Goal: Communication & Community: Answer question/provide support

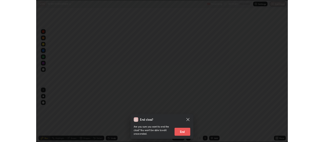
scroll to position [182, 324]
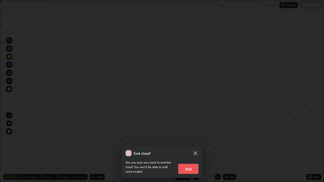
click at [188, 169] on button "End" at bounding box center [188, 169] width 20 height 10
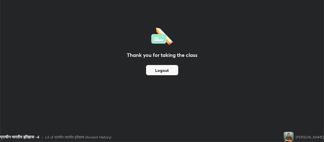
scroll to position [25194, 25011]
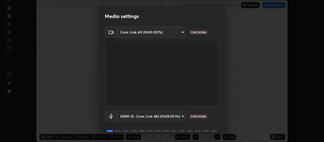
scroll to position [25, 0]
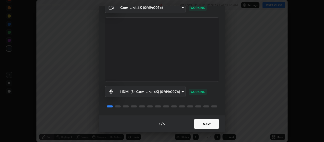
click at [210, 124] on button "Next" at bounding box center [206, 124] width 25 height 10
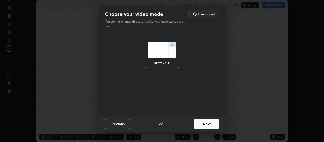
click at [212, 124] on button "Next" at bounding box center [206, 124] width 25 height 10
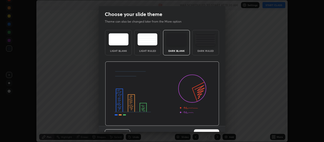
scroll to position [10, 0]
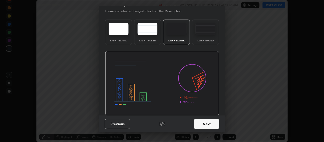
click at [211, 121] on button "Next" at bounding box center [206, 124] width 25 height 10
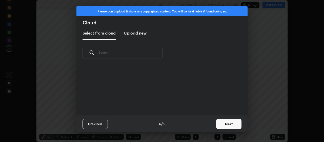
scroll to position [0, 0]
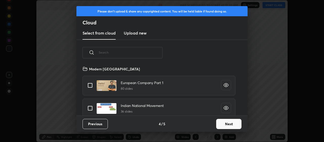
click at [223, 123] on button "Next" at bounding box center [228, 124] width 25 height 10
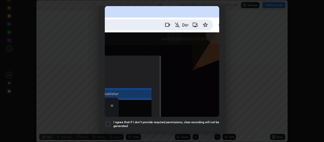
scroll to position [128, 0]
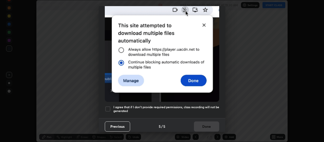
click at [110, 106] on div at bounding box center [108, 109] width 6 height 6
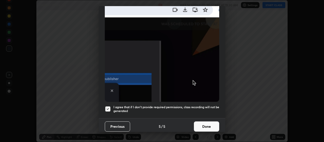
click at [207, 122] on button "Done" at bounding box center [206, 126] width 25 height 10
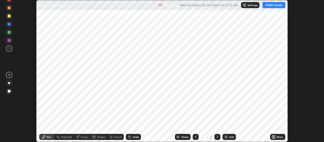
click at [231, 136] on div "Add" at bounding box center [231, 136] width 5 height 3
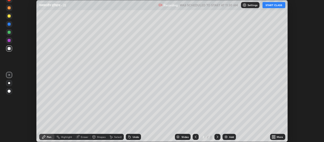
click at [277, 138] on div "More" at bounding box center [280, 136] width 6 height 3
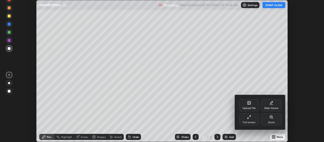
click at [250, 105] on div "Upload File" at bounding box center [249, 105] width 20 height 12
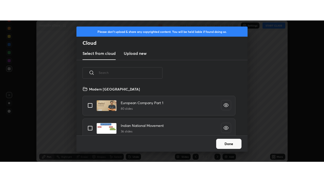
scroll to position [50, 163]
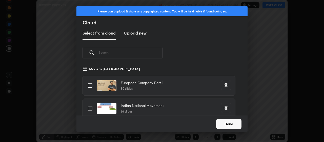
click at [143, 31] on h3 "Upload new" at bounding box center [135, 33] width 23 height 6
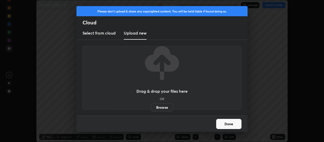
click at [162, 108] on label "Browse" at bounding box center [162, 107] width 23 height 8
click at [151, 108] on input "Browse" at bounding box center [151, 107] width 0 height 8
click at [230, 124] on button "Done" at bounding box center [228, 124] width 25 height 10
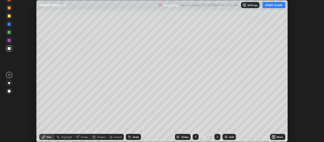
click at [277, 137] on div "More" at bounding box center [280, 136] width 6 height 3
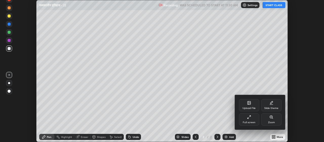
click at [249, 121] on div "Full screen" at bounding box center [249, 122] width 13 height 3
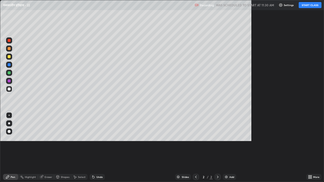
scroll to position [182, 324]
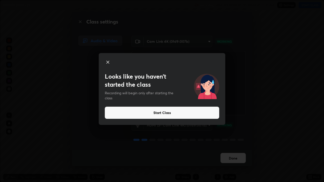
click at [107, 62] on icon at bounding box center [108, 62] width 3 height 3
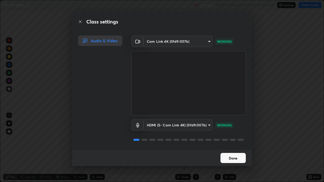
click at [232, 141] on button "Done" at bounding box center [233, 158] width 25 height 10
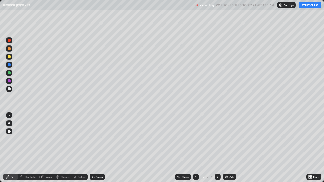
click at [314, 141] on div "More" at bounding box center [314, 177] width 15 height 6
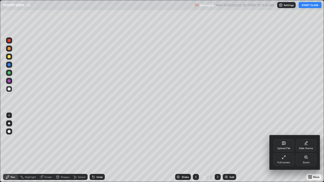
click at [284, 141] on div "Upload File" at bounding box center [283, 148] width 13 height 3
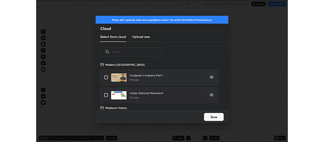
scroll to position [62, 163]
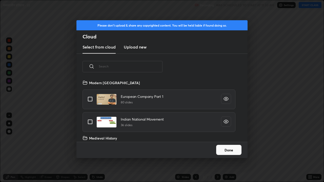
click at [143, 47] on h3 "Upload new" at bounding box center [135, 47] width 23 height 6
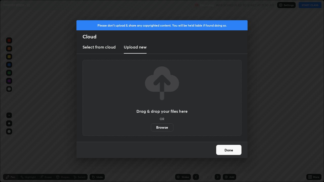
click at [162, 126] on label "Browse" at bounding box center [162, 128] width 23 height 8
click at [151, 126] on input "Browse" at bounding box center [151, 128] width 0 height 8
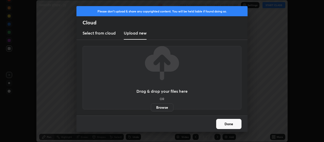
scroll to position [25194, 25011]
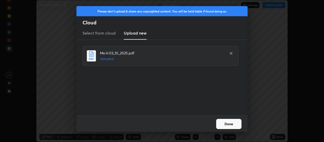
click at [230, 126] on button "Done" at bounding box center [228, 124] width 25 height 10
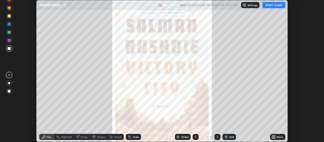
click at [217, 137] on icon at bounding box center [218, 137] width 4 height 4
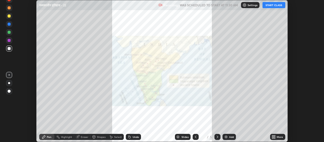
click at [217, 136] on icon at bounding box center [218, 137] width 4 height 4
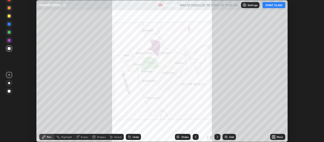
click at [196, 137] on icon at bounding box center [196, 137] width 4 height 4
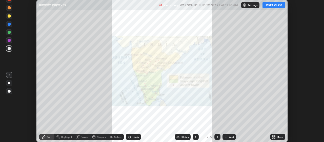
click at [218, 136] on icon at bounding box center [218, 136] width 2 height 3
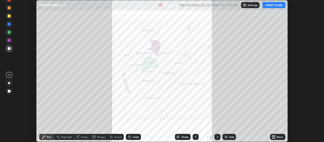
click at [217, 137] on icon at bounding box center [218, 137] width 4 height 4
click at [217, 137] on icon at bounding box center [218, 136] width 2 height 3
click at [217, 137] on icon at bounding box center [218, 137] width 4 height 4
click at [197, 135] on icon at bounding box center [196, 137] width 4 height 4
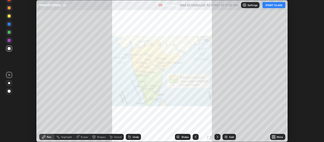
click at [196, 137] on icon at bounding box center [196, 137] width 4 height 4
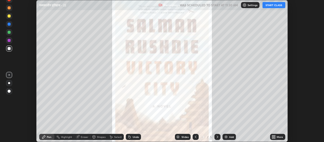
click at [196, 138] on icon at bounding box center [196, 137] width 4 height 4
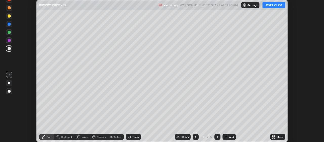
click at [219, 135] on icon at bounding box center [218, 137] width 4 height 4
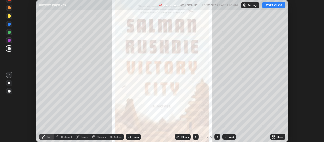
click at [195, 135] on icon at bounding box center [196, 137] width 4 height 4
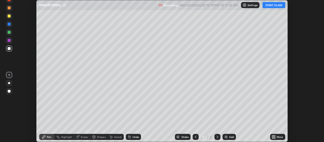
click at [276, 137] on icon at bounding box center [274, 137] width 1 height 1
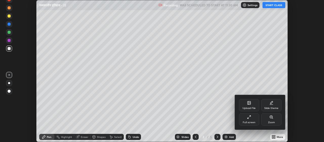
click at [250, 105] on div "Upload File" at bounding box center [249, 105] width 20 height 12
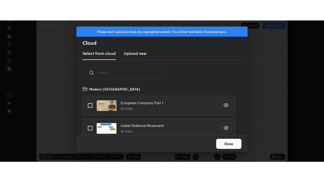
scroll to position [50, 163]
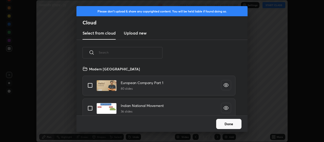
click at [229, 126] on button "Done" at bounding box center [228, 124] width 25 height 10
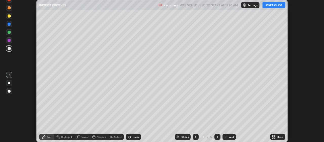
click at [275, 136] on icon at bounding box center [274, 135] width 1 height 1
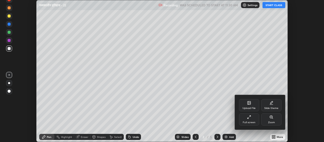
click at [248, 120] on div "Full screen" at bounding box center [249, 119] width 20 height 12
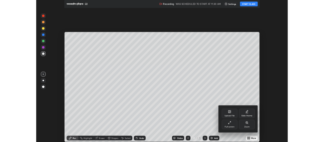
scroll to position [182, 324]
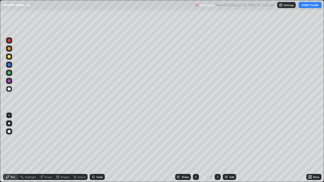
click at [217, 141] on icon at bounding box center [218, 177] width 4 height 4
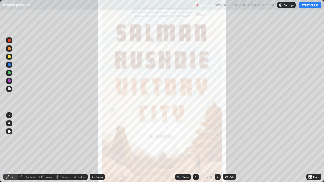
click at [219, 141] on div at bounding box center [218, 177] width 6 height 6
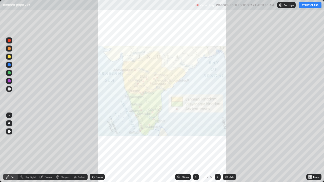
click at [217, 141] on icon at bounding box center [218, 177] width 4 height 4
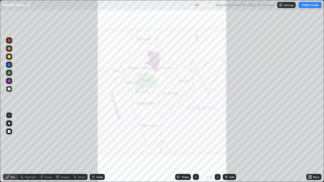
click at [217, 141] on icon at bounding box center [218, 177] width 4 height 4
click at [196, 141] on icon at bounding box center [196, 177] width 2 height 3
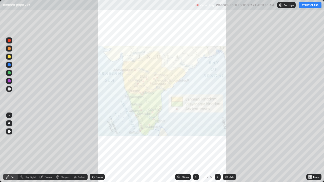
click at [195, 141] on icon at bounding box center [196, 177] width 4 height 4
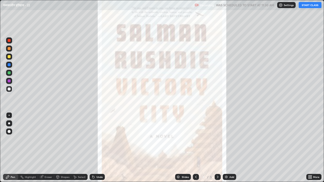
click at [195, 141] on icon at bounding box center [196, 177] width 4 height 4
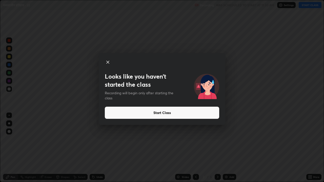
click at [154, 112] on button "Start Class" at bounding box center [162, 113] width 115 height 12
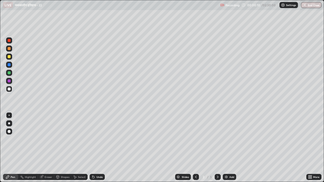
click at [315, 141] on div "More" at bounding box center [314, 177] width 15 height 6
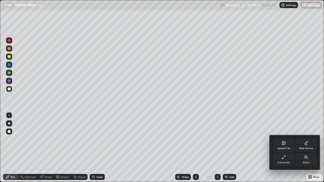
click at [287, 141] on div "Full screen" at bounding box center [284, 160] width 20 height 12
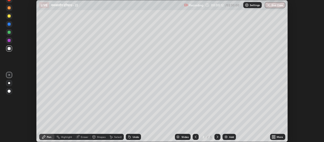
scroll to position [25194, 25011]
click at [275, 137] on icon at bounding box center [274, 137] width 1 height 1
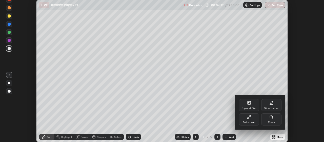
click at [248, 109] on div "Upload File" at bounding box center [249, 108] width 13 height 3
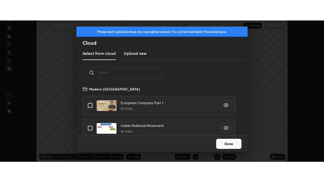
scroll to position [50, 163]
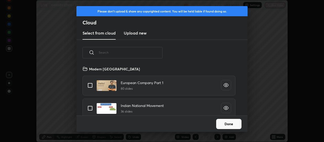
click at [144, 33] on h3 "Upload new" at bounding box center [135, 33] width 23 height 6
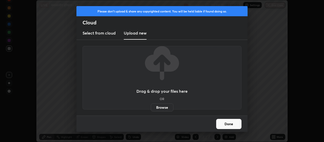
click at [159, 107] on label "Browse" at bounding box center [162, 107] width 23 height 8
click at [151, 107] on input "Browse" at bounding box center [151, 107] width 0 height 8
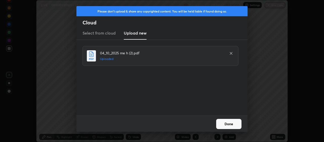
click at [233, 124] on button "Done" at bounding box center [228, 124] width 25 height 10
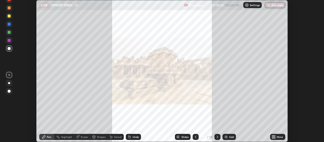
click at [275, 137] on icon at bounding box center [274, 137] width 1 height 1
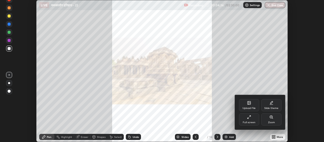
click at [251, 118] on div "Full screen" at bounding box center [249, 119] width 20 height 12
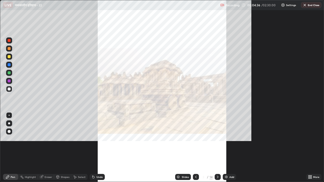
scroll to position [182, 324]
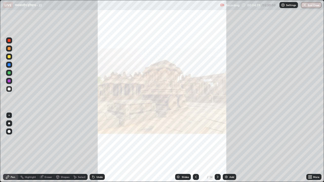
click at [230, 141] on div "Add" at bounding box center [232, 177] width 5 height 3
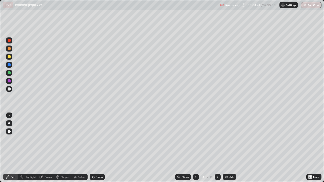
click at [195, 141] on icon at bounding box center [196, 177] width 2 height 3
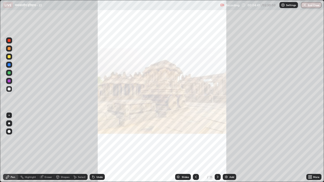
click at [195, 141] on icon at bounding box center [196, 177] width 4 height 4
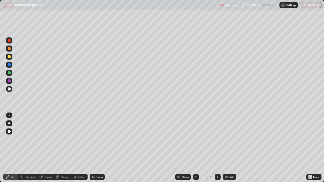
click at [218, 141] on icon at bounding box center [218, 177] width 4 height 4
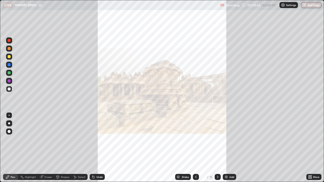
click at [217, 141] on icon at bounding box center [218, 177] width 4 height 4
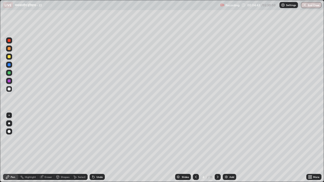
click at [218, 141] on icon at bounding box center [218, 177] width 4 height 4
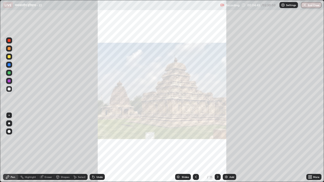
click at [195, 141] on icon at bounding box center [196, 177] width 4 height 4
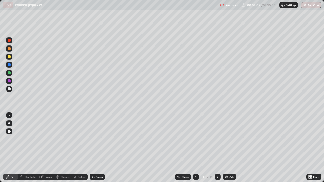
click at [9, 90] on div at bounding box center [9, 89] width 3 height 3
click at [10, 123] on div at bounding box center [9, 124] width 2 height 2
click at [49, 141] on div "Eraser" at bounding box center [49, 177] width 8 height 3
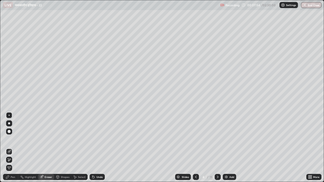
click at [13, 141] on div "Pen" at bounding box center [13, 177] width 5 height 3
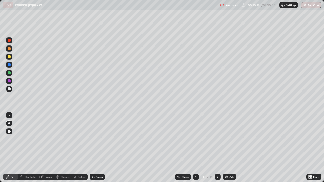
click at [9, 56] on div at bounding box center [9, 56] width 3 height 3
click at [185, 141] on div "Slides" at bounding box center [185, 177] width 7 height 3
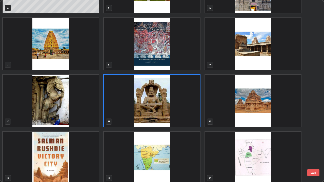
scroll to position [101, 0]
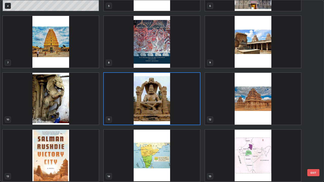
click at [162, 141] on img "grid" at bounding box center [152, 156] width 96 height 52
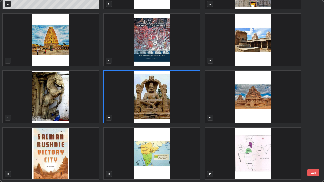
click at [161, 141] on div "4 5 6 7 8 9 10 11 12 13 14 15" at bounding box center [157, 91] width 315 height 182
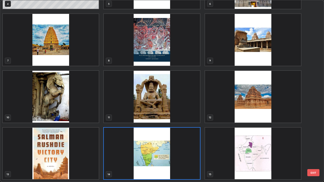
click at [157, 141] on img "grid" at bounding box center [152, 154] width 96 height 52
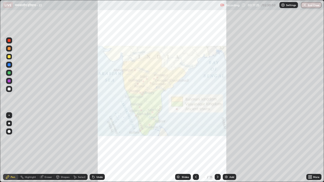
click at [157, 141] on img "grid" at bounding box center [152, 154] width 96 height 52
click at [9, 82] on div at bounding box center [9, 81] width 3 height 3
click at [8, 89] on div at bounding box center [9, 89] width 3 height 3
click at [10, 57] on div at bounding box center [9, 56] width 3 height 3
click at [232, 141] on div "Add" at bounding box center [232, 177] width 5 height 3
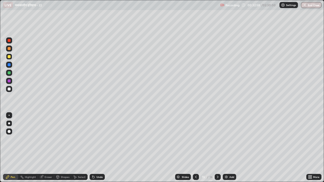
click at [196, 141] on icon at bounding box center [196, 177] width 4 height 4
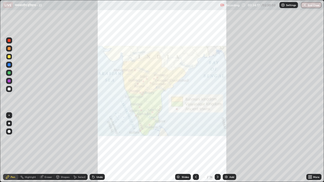
click at [196, 141] on icon at bounding box center [196, 177] width 4 height 4
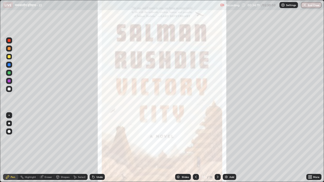
click at [183, 141] on div "Slides" at bounding box center [185, 177] width 7 height 3
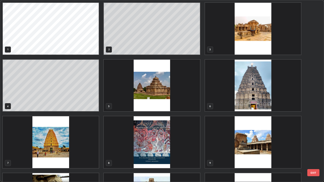
click at [184, 141] on div "1 2 3 4 5 6 7 8 9 10 11 12 13 14 15" at bounding box center [157, 91] width 315 height 182
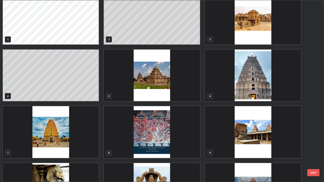
scroll to position [0, 0]
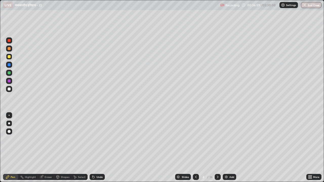
click at [232, 141] on div "Add" at bounding box center [232, 177] width 5 height 3
click at [48, 141] on div "Eraser" at bounding box center [49, 177] width 8 height 3
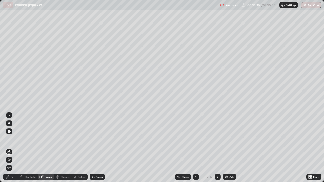
click at [14, 141] on div "Pen" at bounding box center [13, 177] width 5 height 3
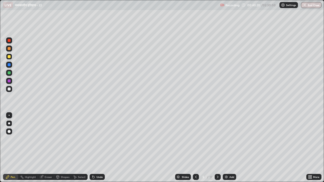
click at [10, 80] on div at bounding box center [9, 81] width 3 height 3
click at [195, 141] on div at bounding box center [196, 177] width 6 height 10
click at [232, 141] on div "Add" at bounding box center [232, 177] width 5 height 3
click at [9, 56] on div at bounding box center [9, 56] width 3 height 3
click at [48, 141] on div "Eraser" at bounding box center [49, 177] width 8 height 3
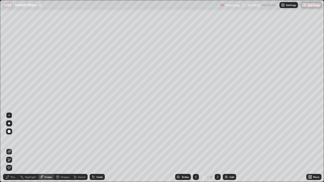
click at [13, 141] on div "Pen" at bounding box center [13, 177] width 5 height 3
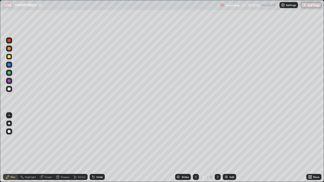
click at [233, 141] on div "Add" at bounding box center [232, 177] width 5 height 3
click at [196, 141] on icon at bounding box center [196, 177] width 4 height 4
click at [231, 141] on div "Add" at bounding box center [232, 177] width 5 height 3
click at [48, 141] on div "Eraser" at bounding box center [49, 177] width 8 height 3
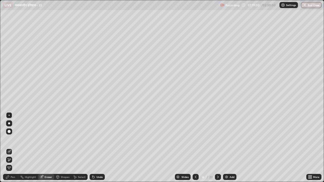
click at [13, 141] on div "Pen" at bounding box center [13, 177] width 5 height 3
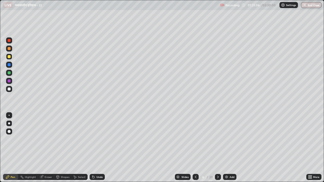
click at [196, 141] on icon at bounding box center [196, 177] width 4 height 4
click at [218, 141] on icon at bounding box center [218, 177] width 4 height 4
click at [218, 141] on icon at bounding box center [218, 177] width 2 height 3
click at [11, 82] on div at bounding box center [9, 81] width 6 height 6
click at [196, 141] on icon at bounding box center [196, 177] width 4 height 4
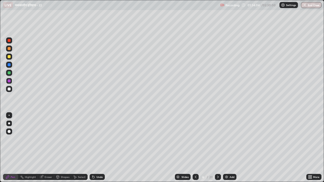
click at [195, 141] on icon at bounding box center [196, 177] width 4 height 4
click at [196, 141] on icon at bounding box center [196, 177] width 4 height 4
click at [232, 141] on div "Add" at bounding box center [232, 177] width 5 height 3
click at [9, 56] on div at bounding box center [9, 56] width 3 height 3
click at [232, 141] on div "Add" at bounding box center [232, 177] width 5 height 3
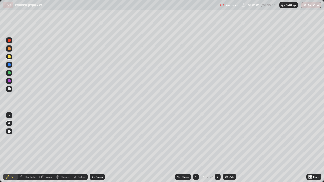
click at [231, 141] on div "Add" at bounding box center [232, 177] width 5 height 3
click at [195, 141] on icon at bounding box center [196, 177] width 4 height 4
click at [218, 141] on icon at bounding box center [218, 177] width 4 height 4
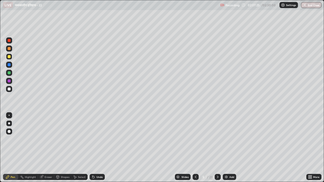
click at [217, 141] on icon at bounding box center [218, 177] width 4 height 4
click at [12, 73] on div at bounding box center [9, 73] width 6 height 6
click at [228, 141] on div "Add" at bounding box center [229, 177] width 13 height 6
click at [196, 141] on icon at bounding box center [196, 177] width 4 height 4
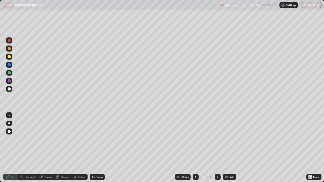
click at [195, 141] on icon at bounding box center [196, 177] width 4 height 4
click at [232, 141] on div "Add" at bounding box center [232, 177] width 5 height 3
click at [9, 89] on div at bounding box center [9, 89] width 3 height 3
click at [13, 141] on div "Pen" at bounding box center [13, 177] width 5 height 3
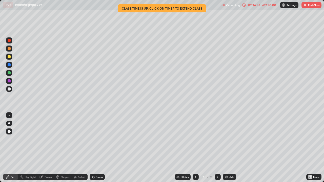
click at [255, 6] on div "02:36:38" at bounding box center [254, 5] width 14 height 3
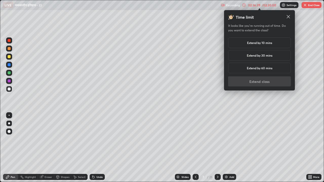
click at [259, 42] on h5 "Extend by 10 mins" at bounding box center [259, 43] width 25 height 5
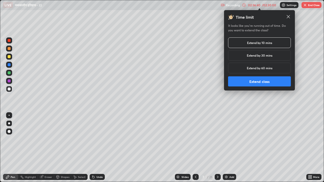
click at [255, 81] on button "Extend class" at bounding box center [259, 82] width 63 height 10
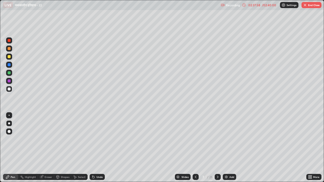
click at [309, 7] on button "End Class" at bounding box center [312, 5] width 20 height 6
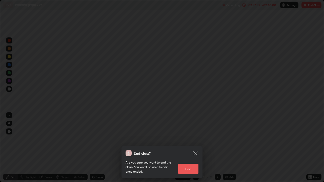
click at [194, 141] on button "End" at bounding box center [188, 169] width 20 height 10
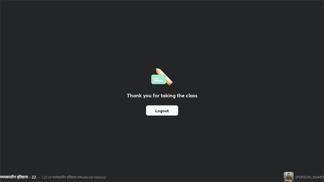
click at [172, 111] on button "Logout" at bounding box center [162, 111] width 32 height 10
